Goal: Task Accomplishment & Management: Manage account settings

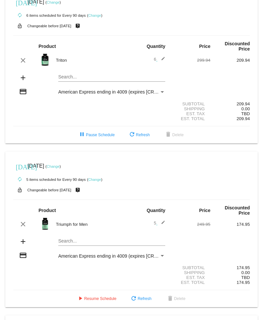
scroll to position [694, 0]
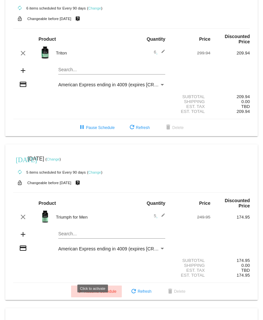
click at [100, 294] on span "play_arrow Resume Schedule" at bounding box center [96, 291] width 40 height 5
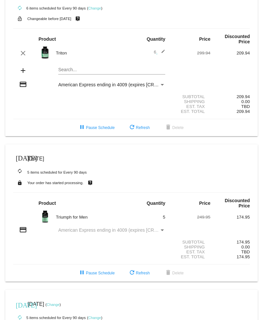
click at [43, 162] on span "[DATE]" at bounding box center [36, 159] width 16 height 6
click at [25, 166] on div "[DATE] [DATE]" at bounding box center [131, 158] width 236 height 13
click at [21, 162] on mat-icon "[DATE]" at bounding box center [20, 158] width 8 height 8
click at [23, 162] on mat-icon "[DATE]" at bounding box center [20, 158] width 8 height 8
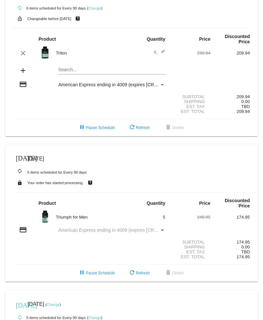
click at [24, 166] on span "[DATE]" at bounding box center [19, 158] width 13 height 13
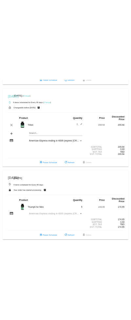
scroll to position [654, 0]
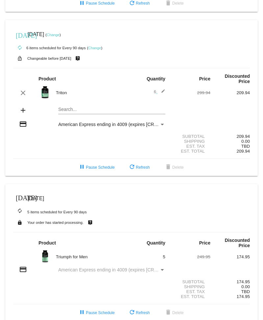
click at [38, 201] on span "[DATE]" at bounding box center [36, 199] width 16 height 6
drag, startPoint x: 38, startPoint y: 208, endPoint x: 34, endPoint y: 209, distance: 4.3
click at [36, 201] on span "[DATE]" at bounding box center [36, 199] width 16 height 6
click at [23, 201] on mat-icon "[DATE]" at bounding box center [20, 198] width 8 height 8
click at [62, 214] on small "autorenew 5 items scheduled for Every 90 days" at bounding box center [49, 212] width 73 height 4
